Goal: Find contact information: Find contact information

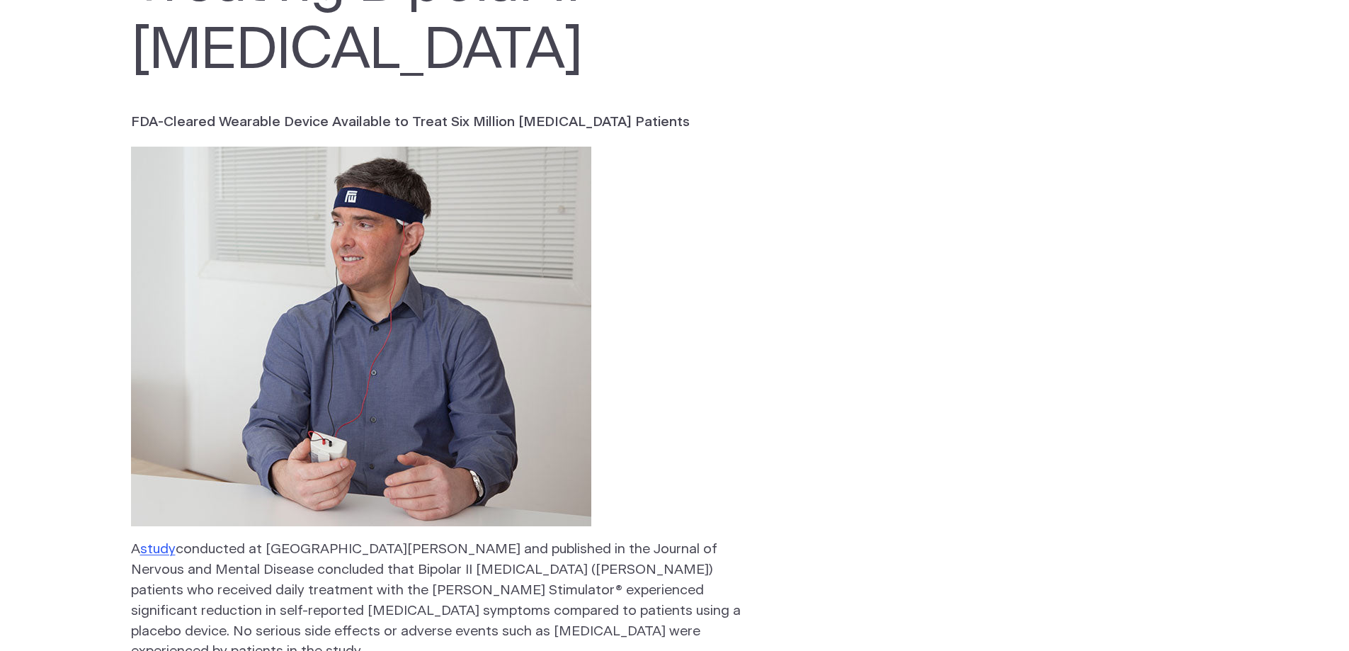
scroll to position [354, 0]
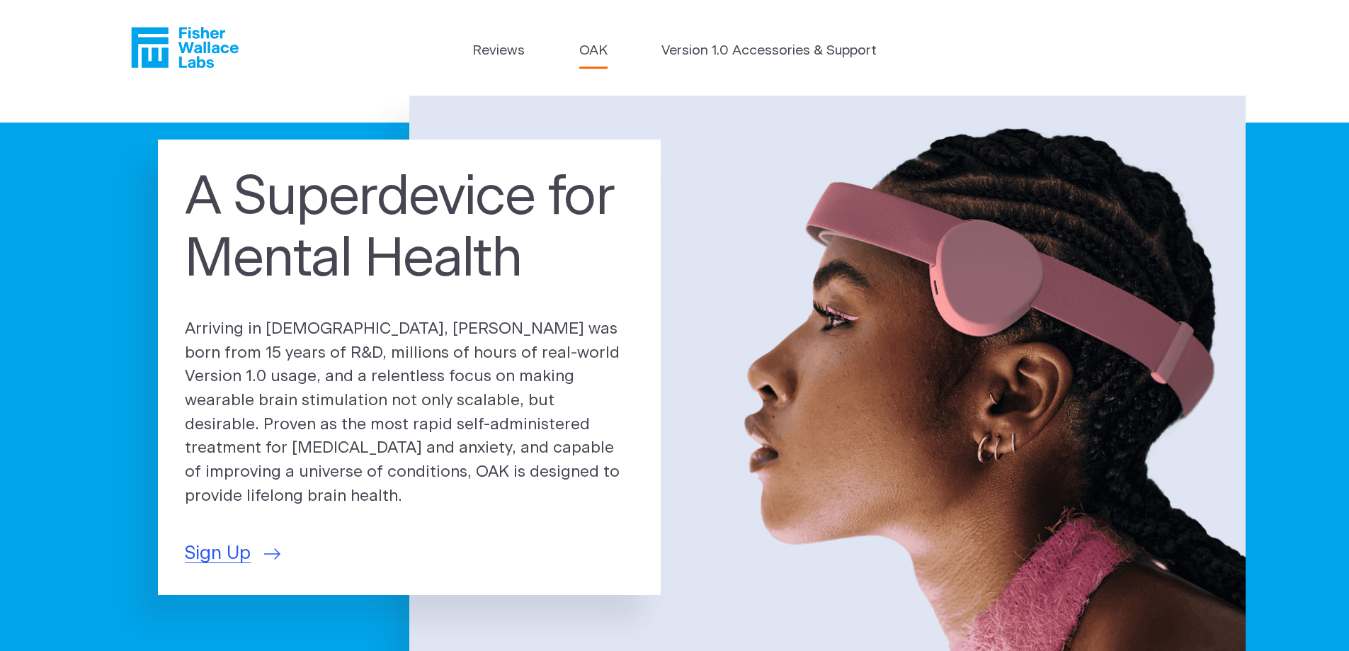
click at [582, 53] on link "OAK" at bounding box center [593, 51] width 28 height 21
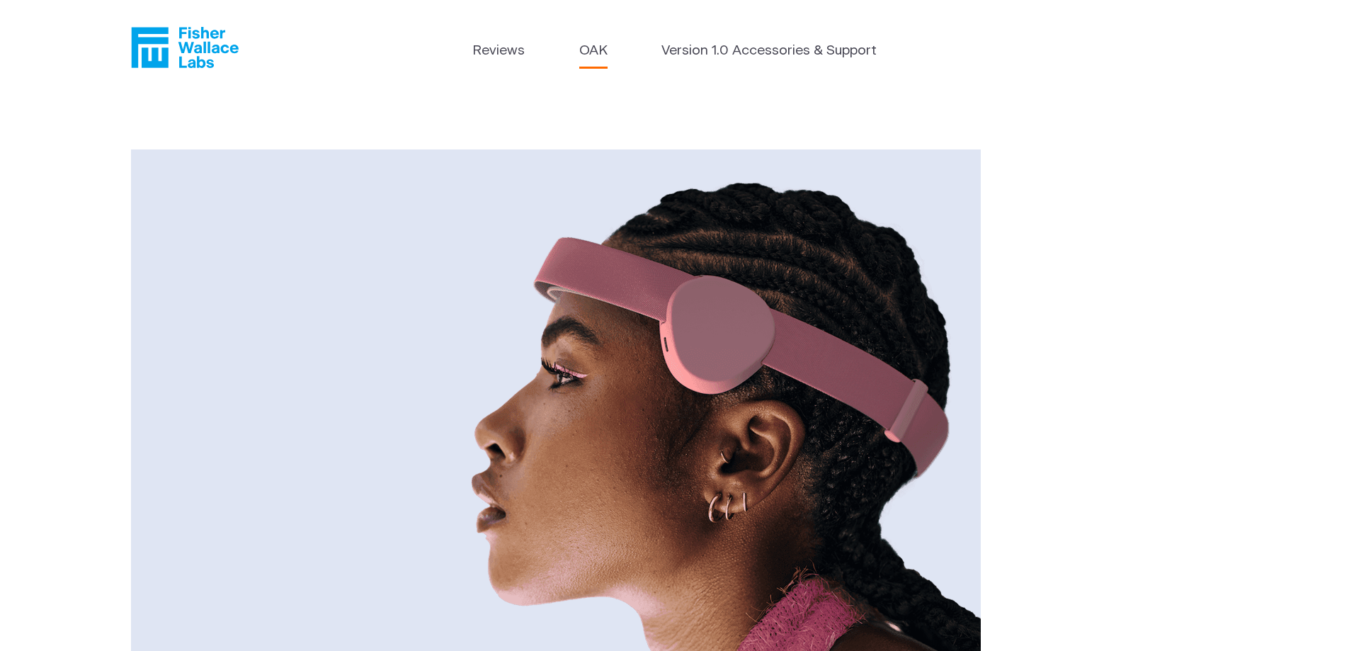
click at [595, 45] on link "OAK" at bounding box center [593, 51] width 28 height 21
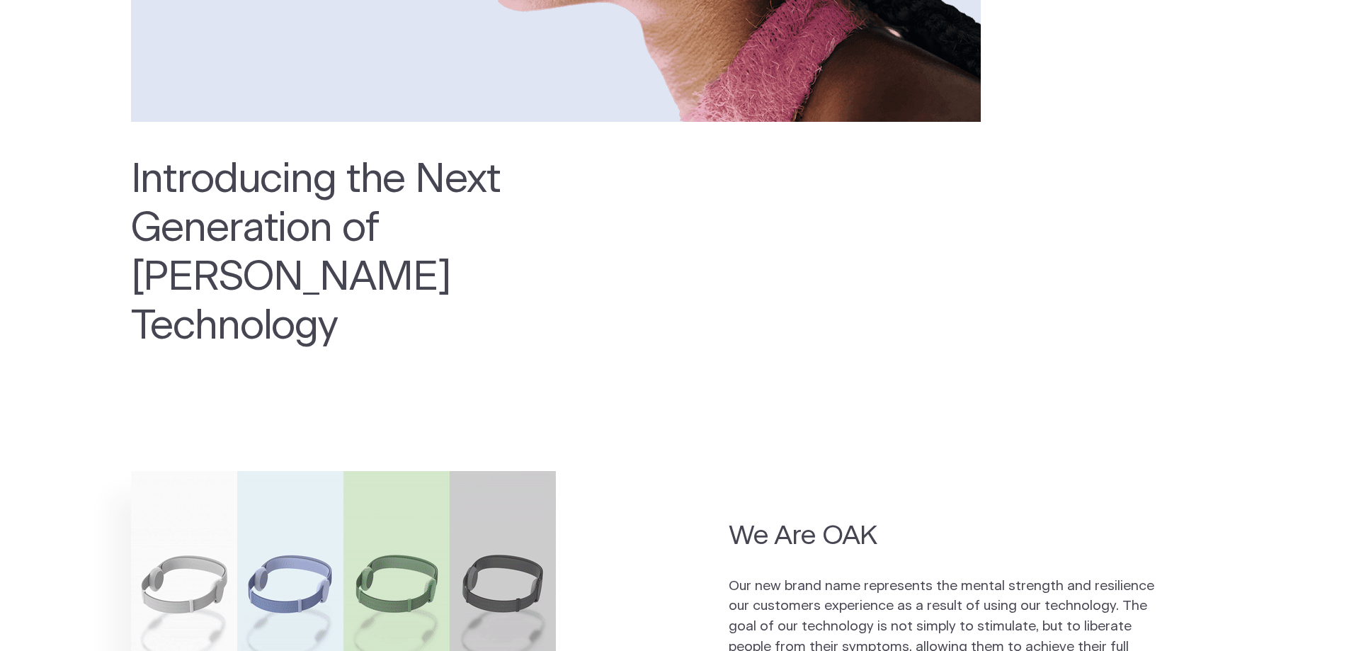
scroll to position [779, 0]
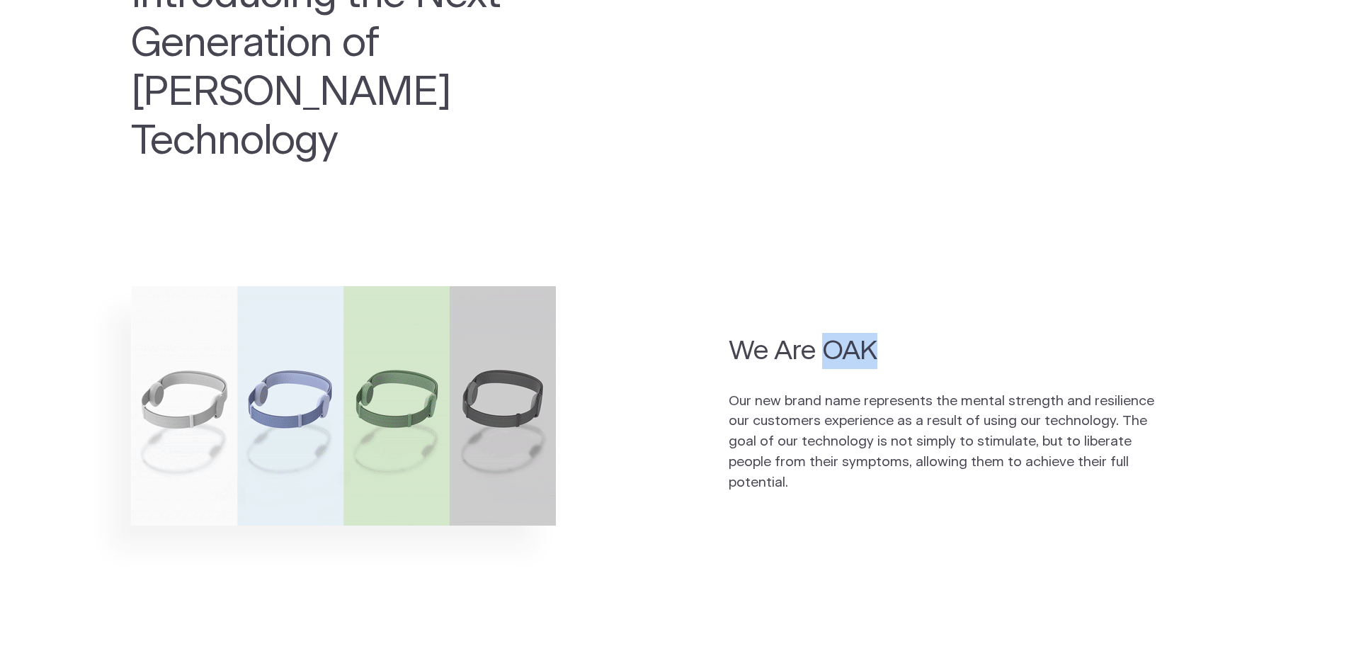
drag, startPoint x: 825, startPoint y: 299, endPoint x: 898, endPoint y: 294, distance: 73.8
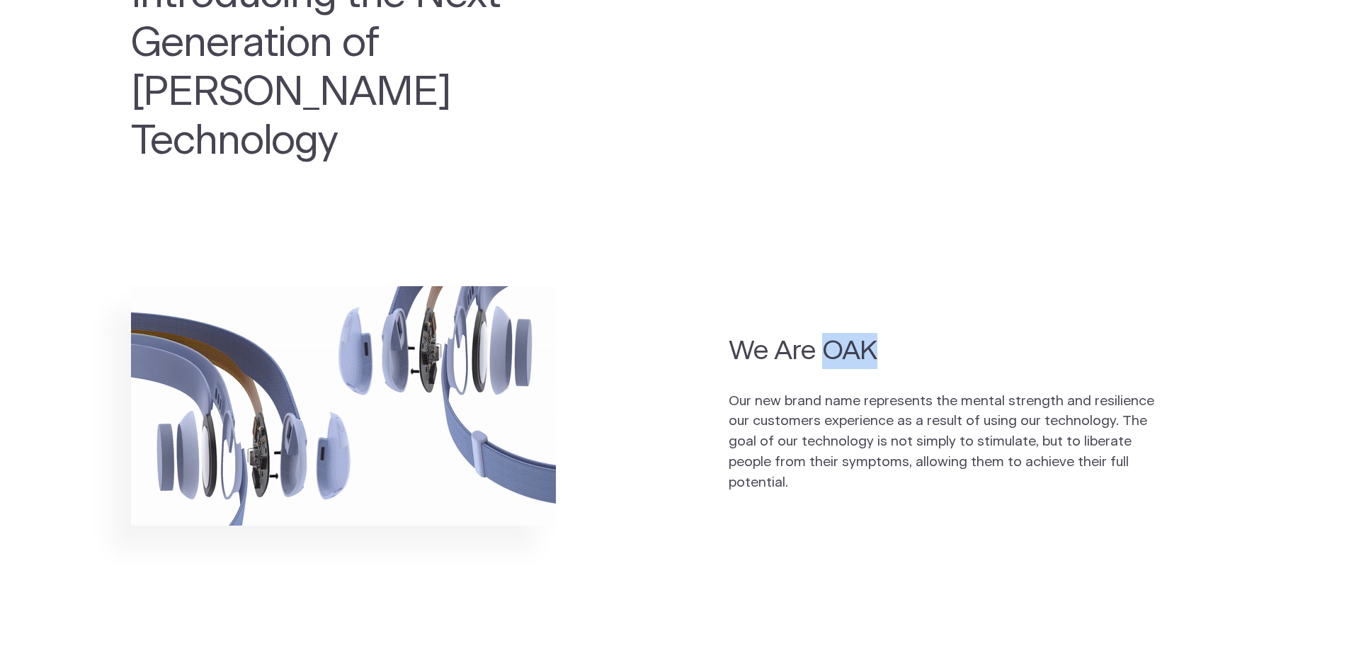
click at [898, 333] on h2 "We Are OAK" at bounding box center [946, 351] width 435 height 36
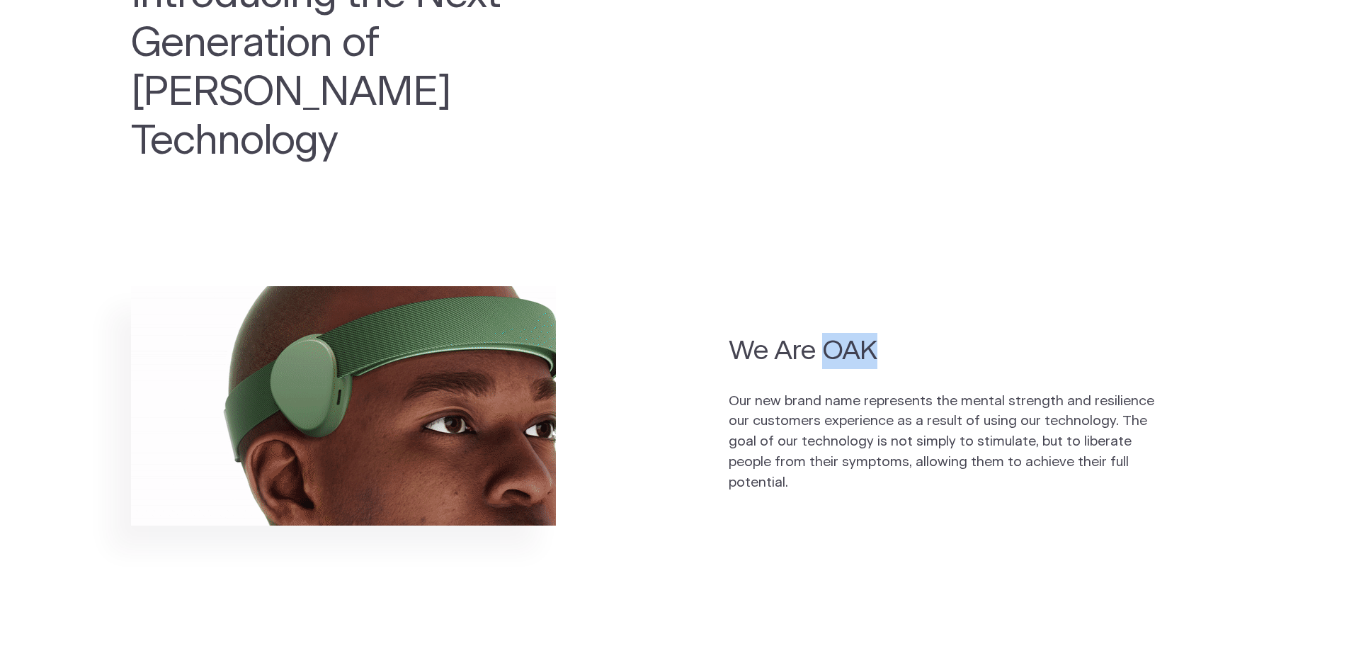
copy h2 "OAK"
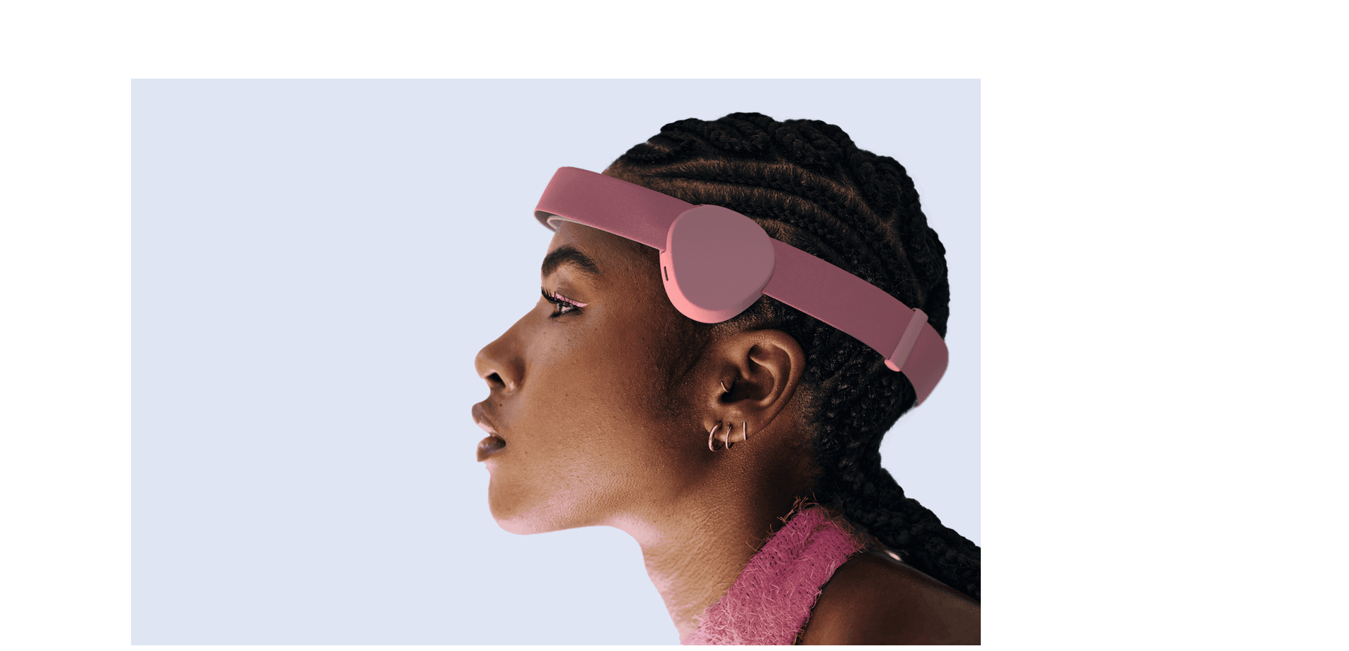
scroll to position [0, 0]
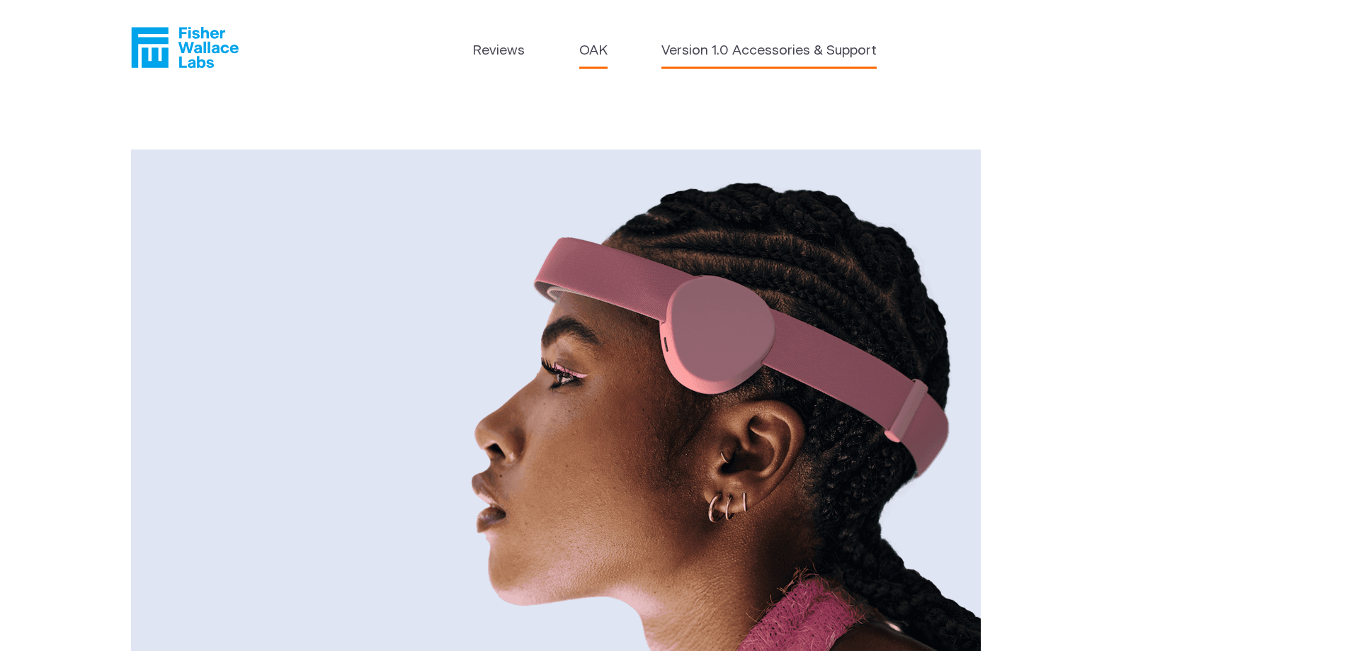
click at [692, 55] on link "Version 1.0 Accessories & Support" at bounding box center [768, 51] width 215 height 21
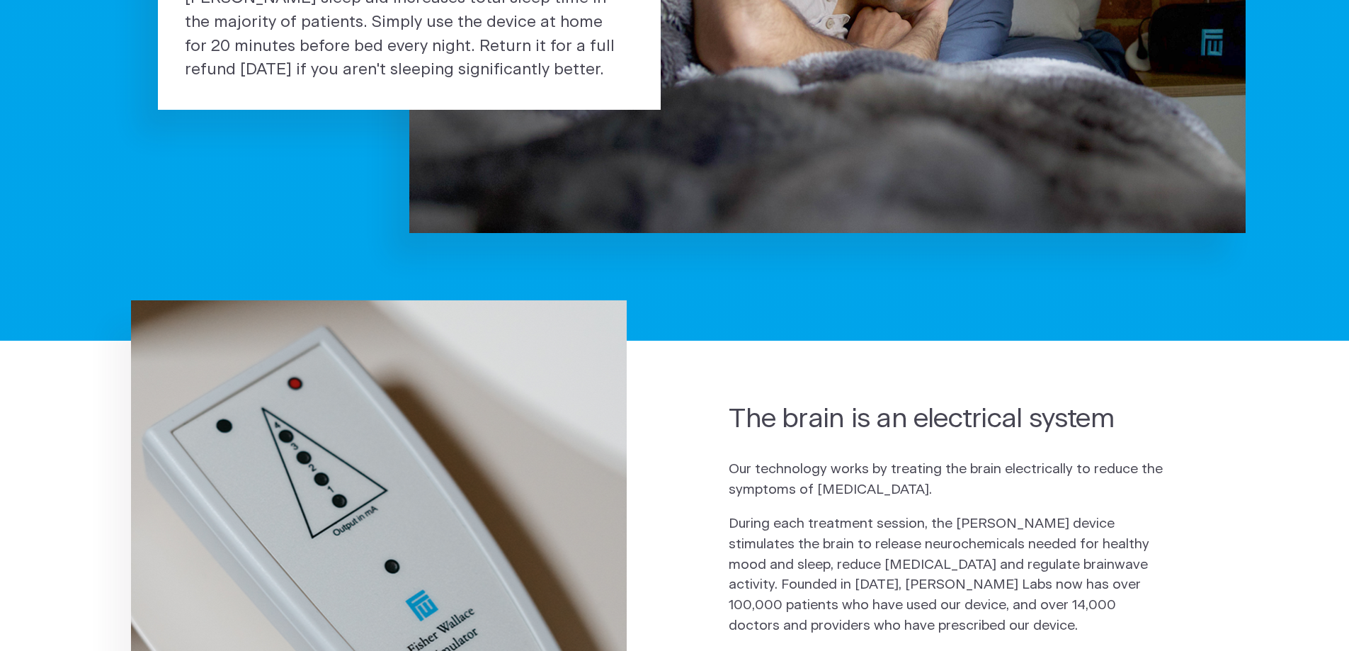
scroll to position [637, 0]
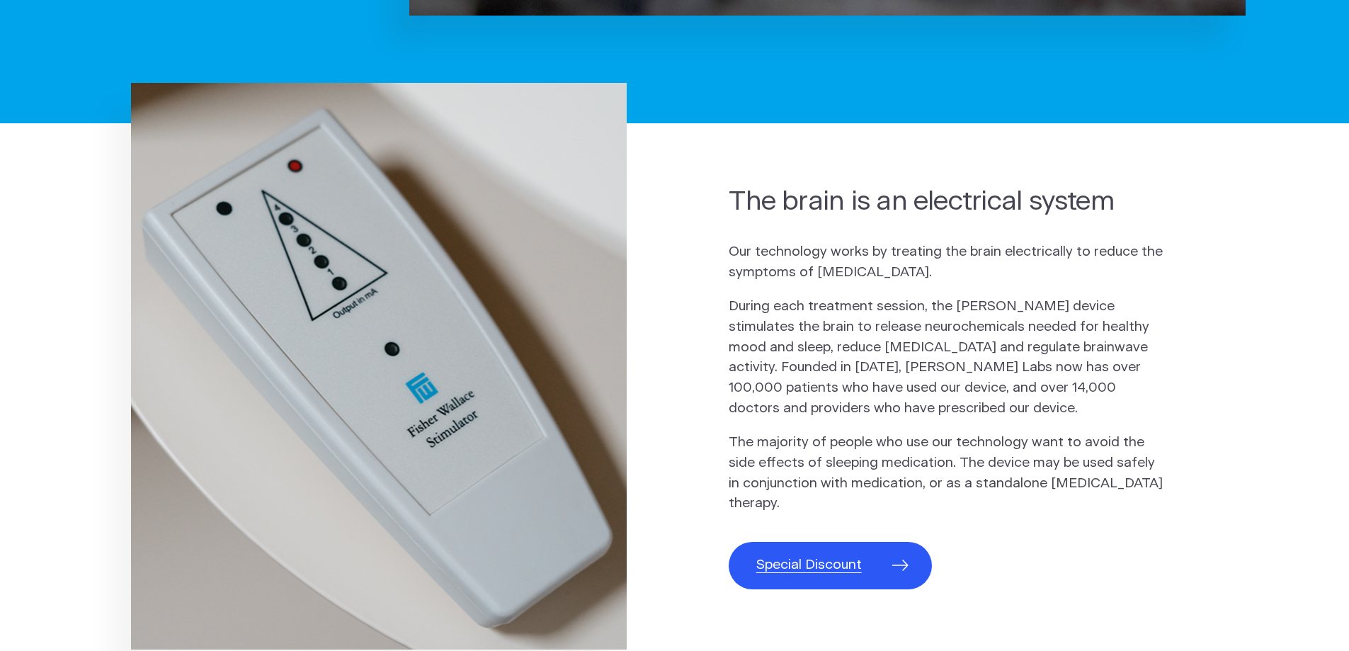
click at [808, 561] on span "Special Discount" at bounding box center [808, 565] width 105 height 21
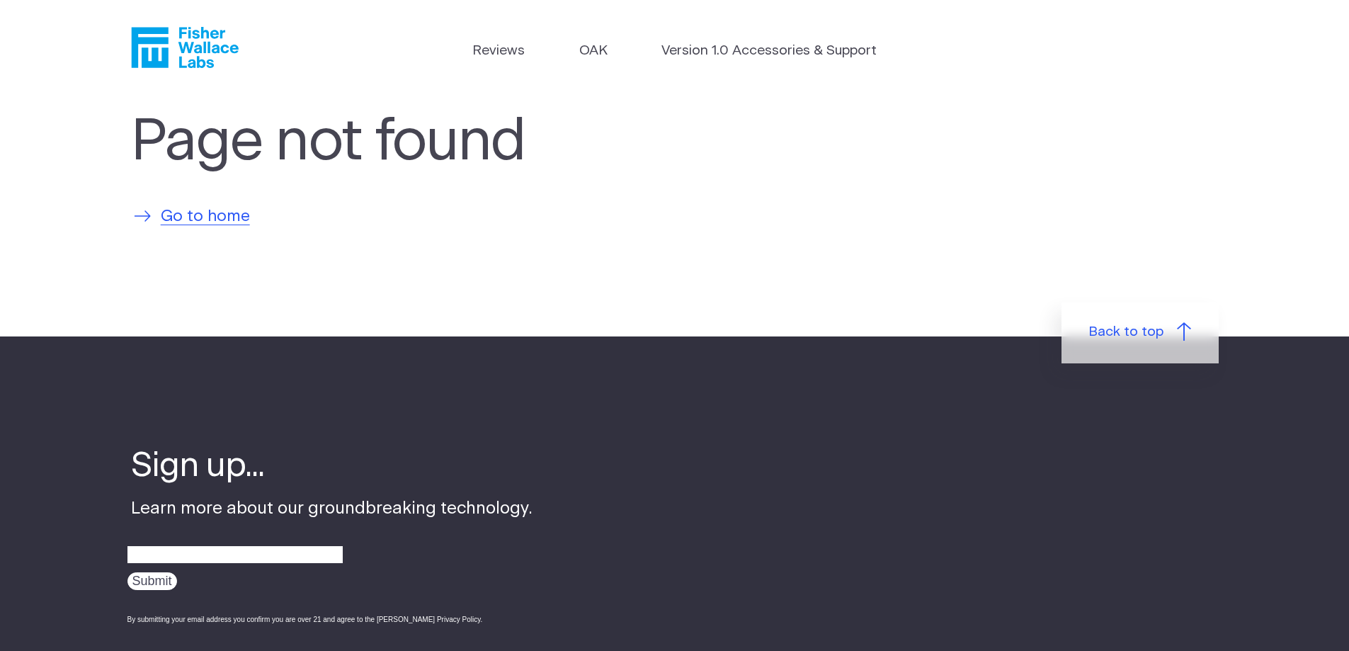
click at [218, 223] on span "Go to home" at bounding box center [205, 217] width 89 height 24
click at [1117, 340] on span "Back to top" at bounding box center [1125, 332] width 75 height 21
click at [1132, 340] on span "Back to top" at bounding box center [1125, 332] width 75 height 21
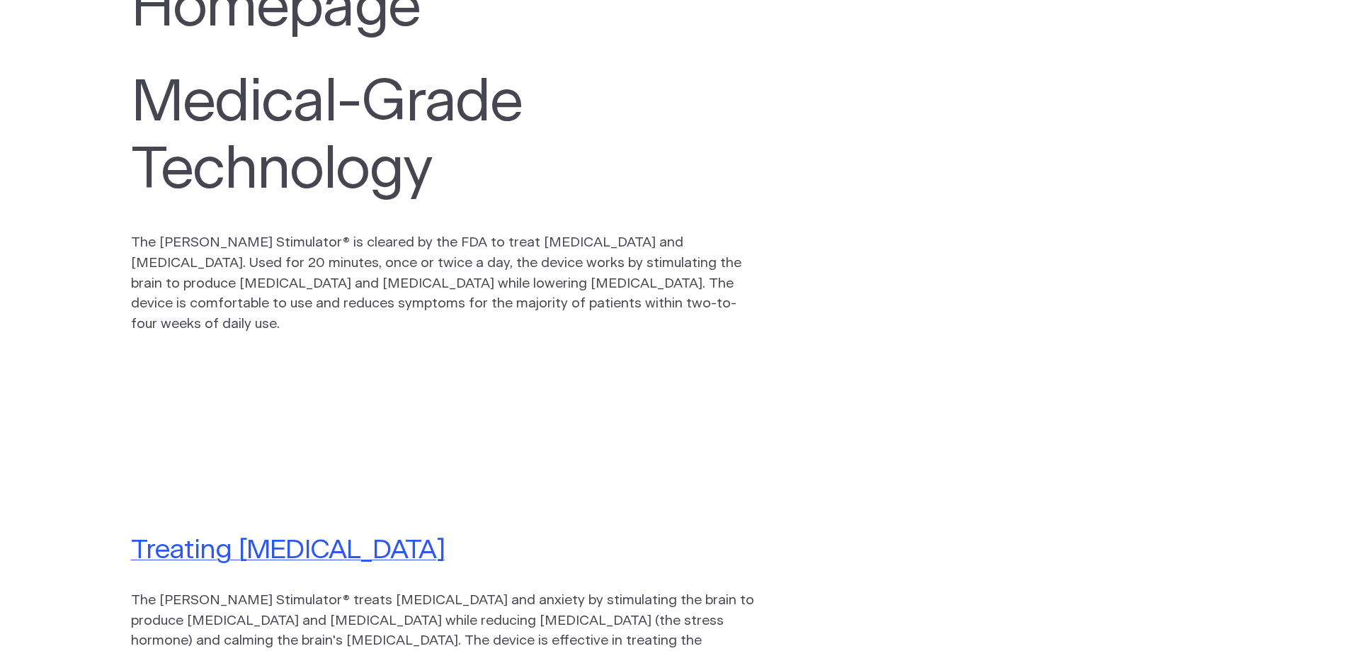
scroll to position [71, 0]
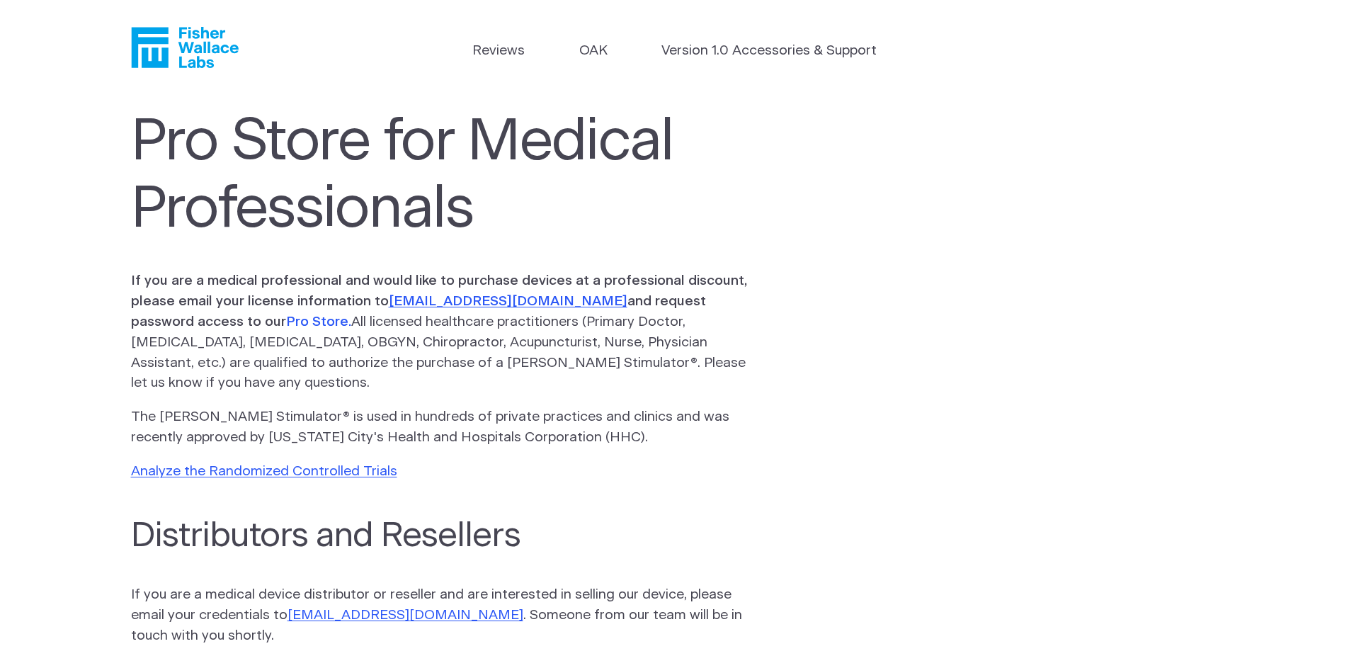
click at [286, 320] on link "Pro Store." at bounding box center [318, 321] width 65 height 13
click at [450, 304] on link "orders@fisherwallace.com" at bounding box center [508, 301] width 239 height 13
click at [482, 295] on link "orders@fisherwallace.com" at bounding box center [508, 301] width 239 height 13
click at [365, 612] on link "orders@fisherwallace.com" at bounding box center [405, 614] width 236 height 13
drag, startPoint x: 365, startPoint y: 612, endPoint x: 464, endPoint y: 297, distance: 329.6
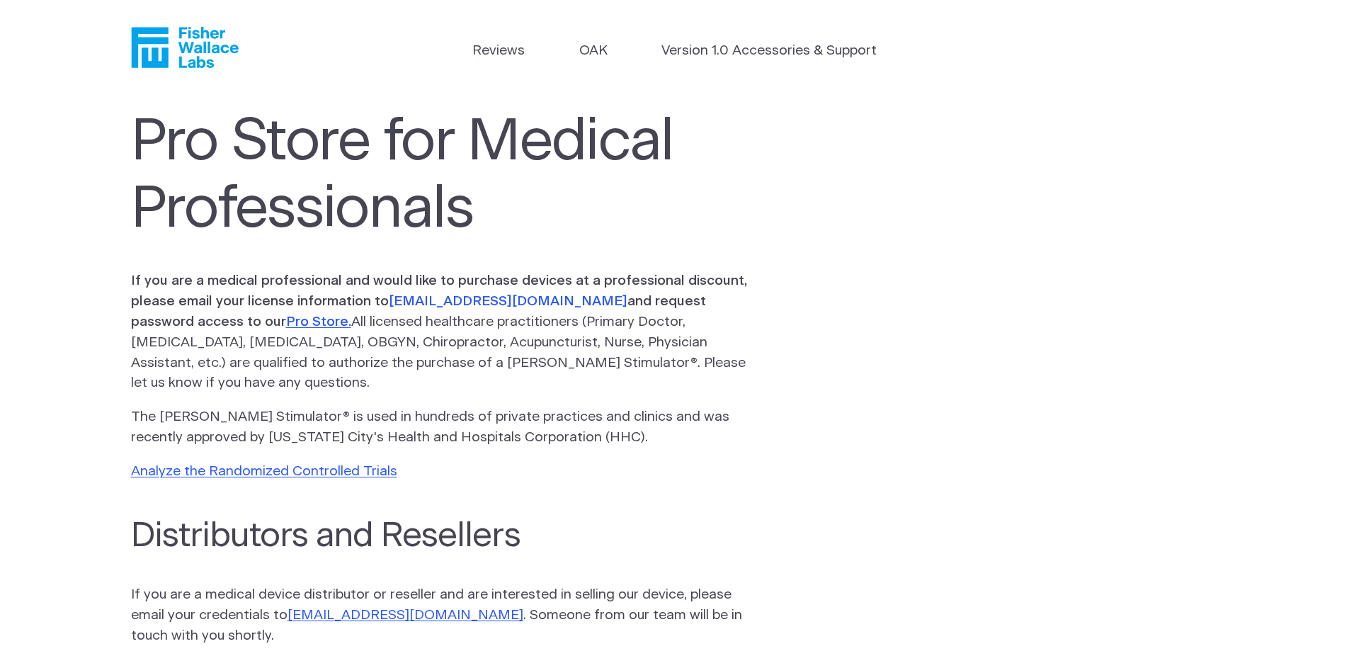
click at [464, 297] on link "orders@fisherwallace.com" at bounding box center [508, 301] width 239 height 13
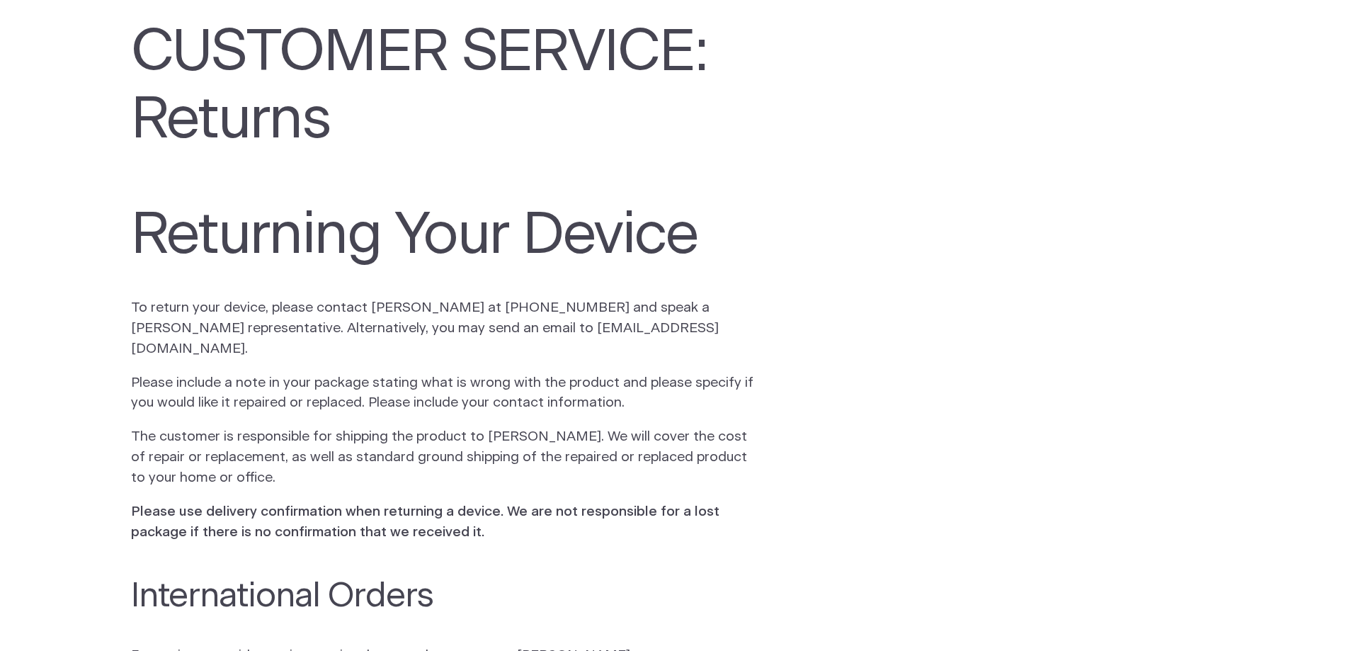
scroll to position [283, 0]
